Goal: Check status: Check status

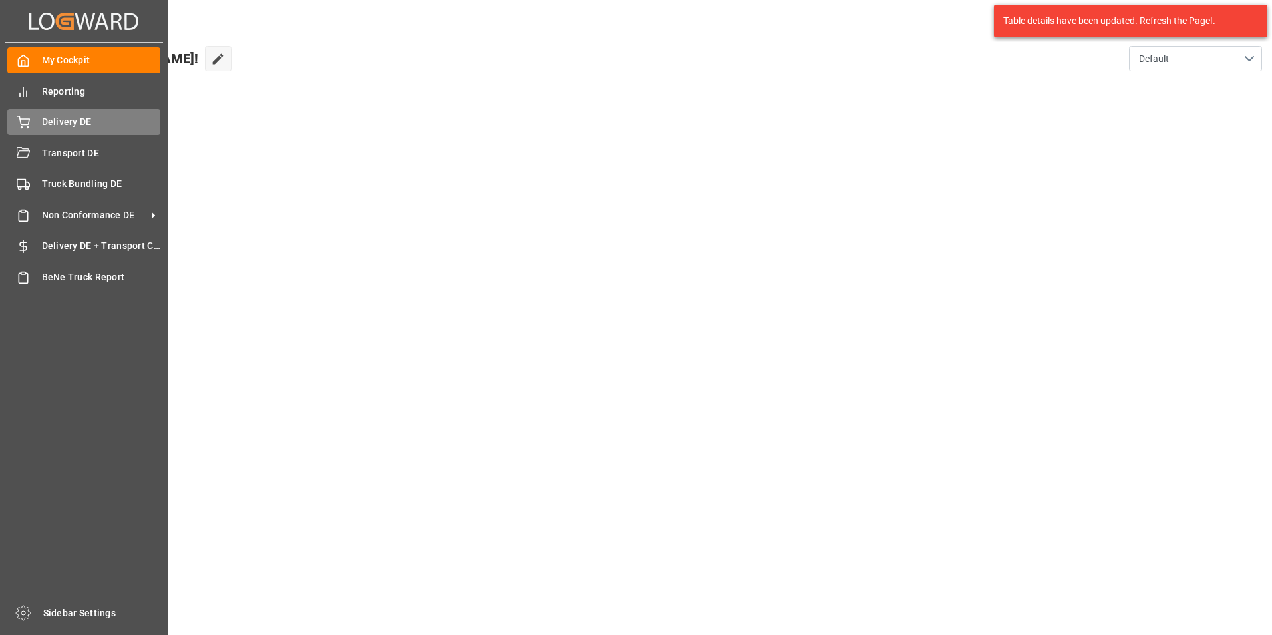
click at [28, 128] on circle at bounding box center [27, 127] width 1 height 1
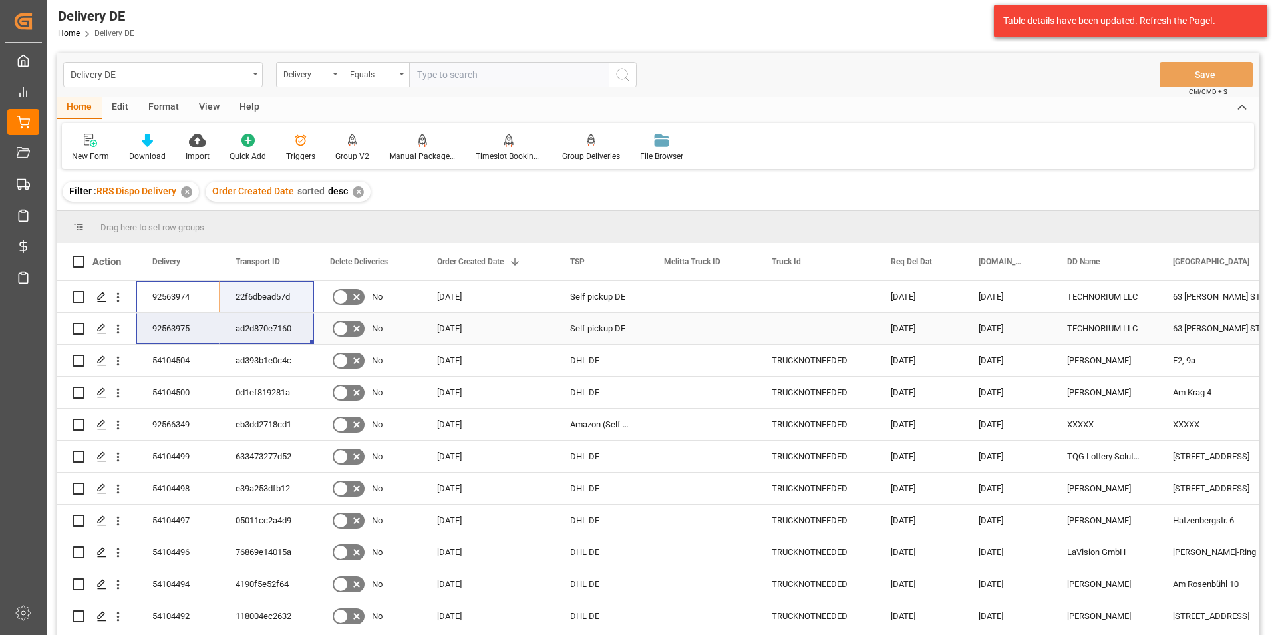
drag, startPoint x: 175, startPoint y: 298, endPoint x: 271, endPoint y: 333, distance: 102.7
